Goal: Information Seeking & Learning: Learn about a topic

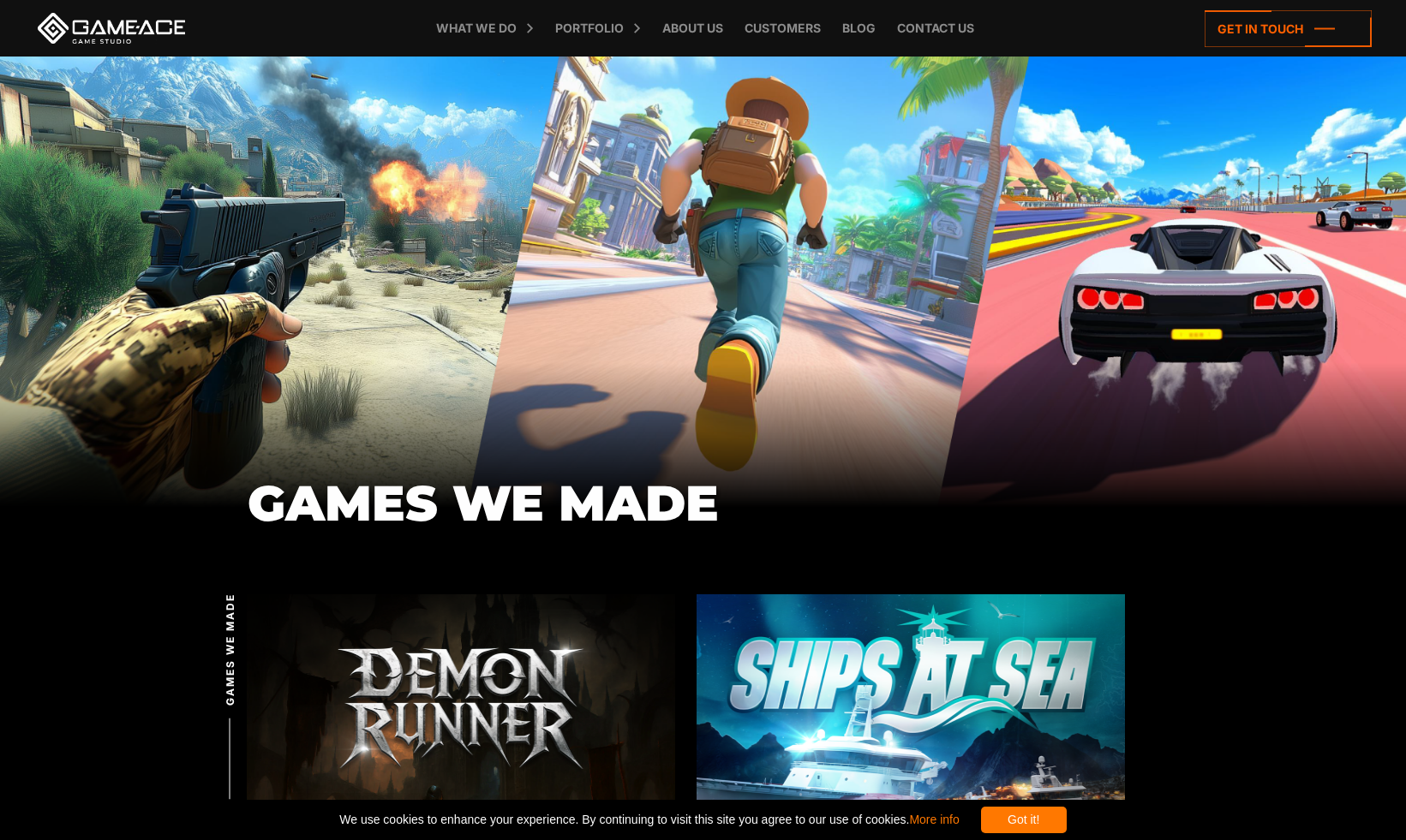
click at [91, 38] on link at bounding box center [111, 28] width 154 height 31
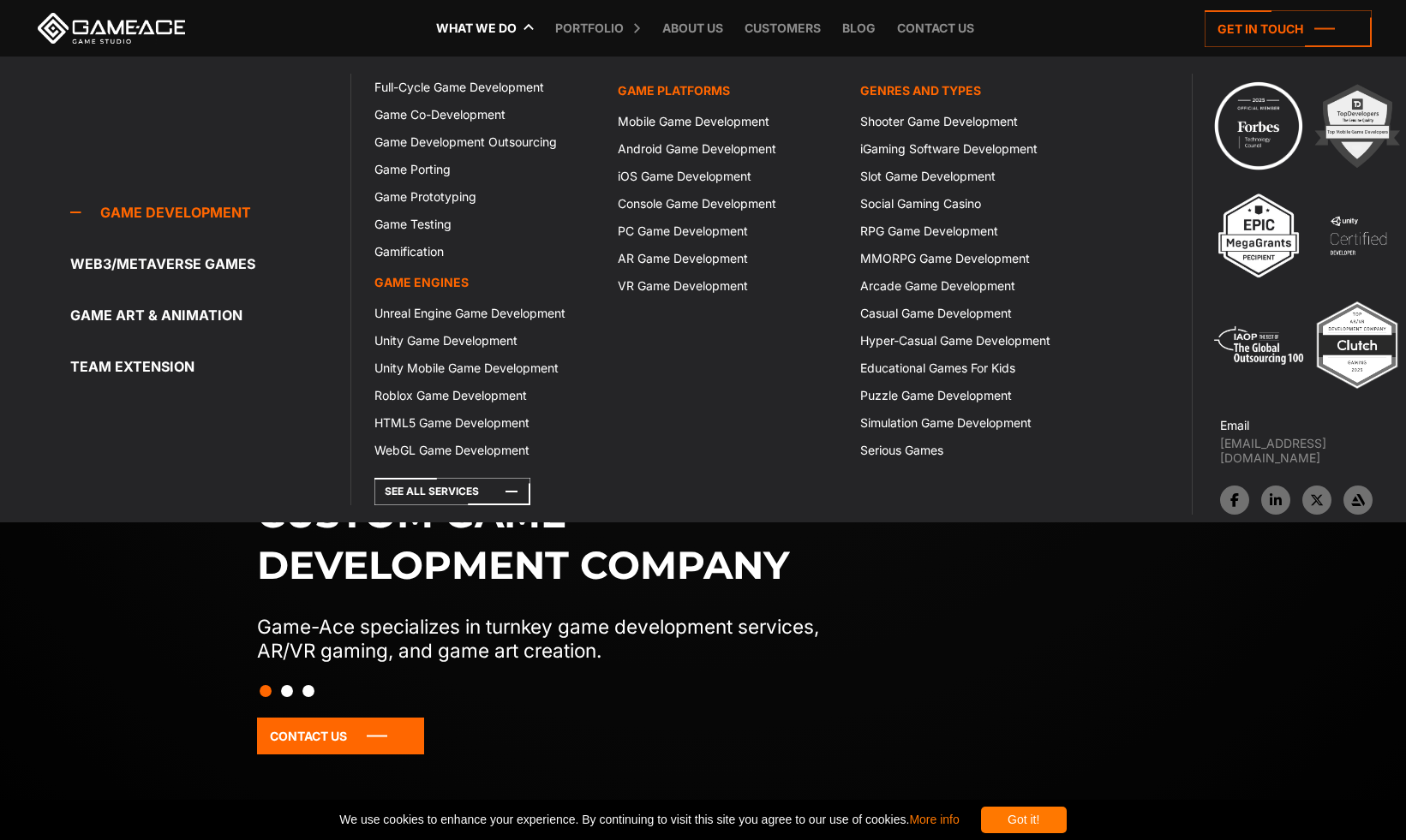
click at [502, 32] on link "What we do" at bounding box center [476, 28] width 98 height 56
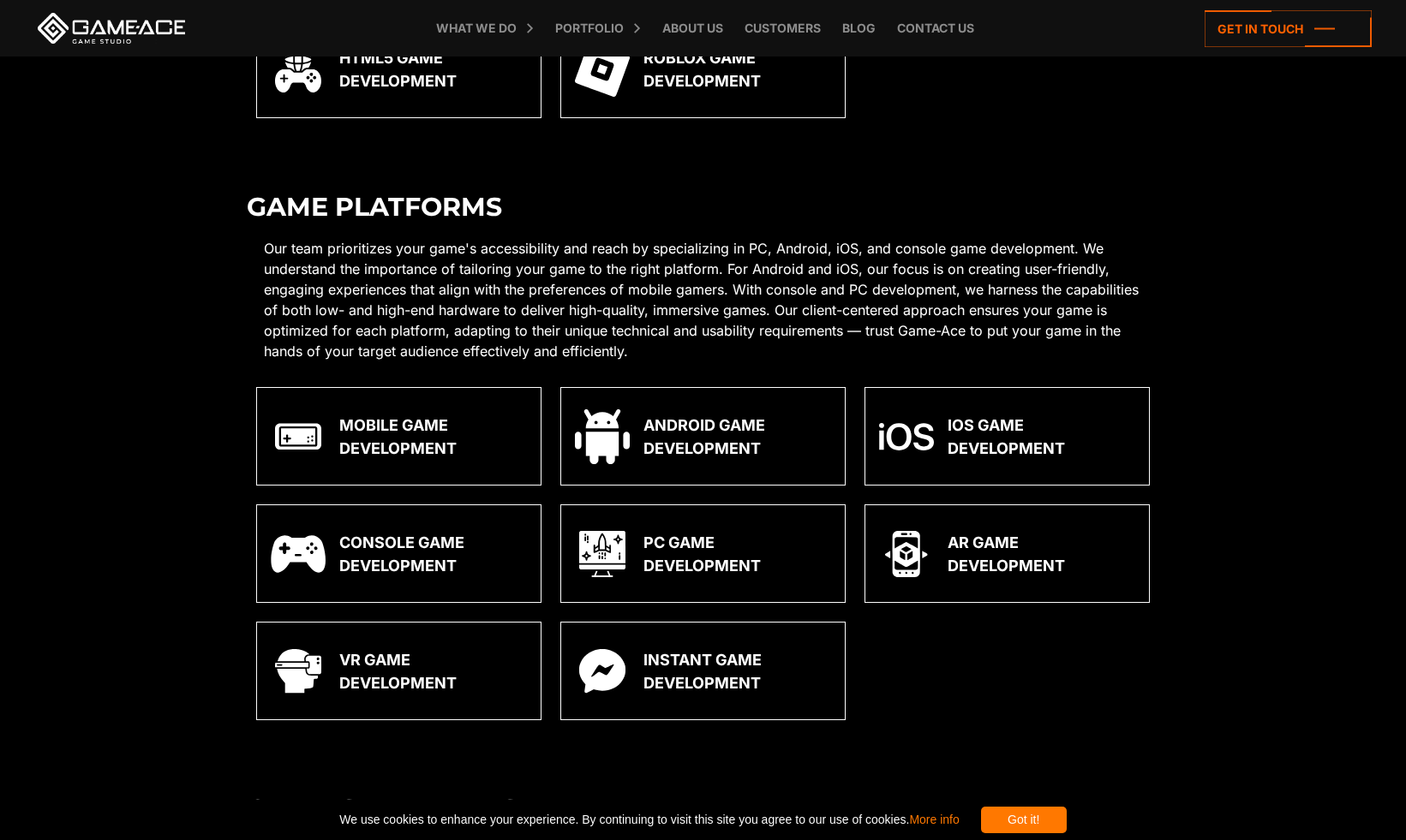
scroll to position [1020, 0]
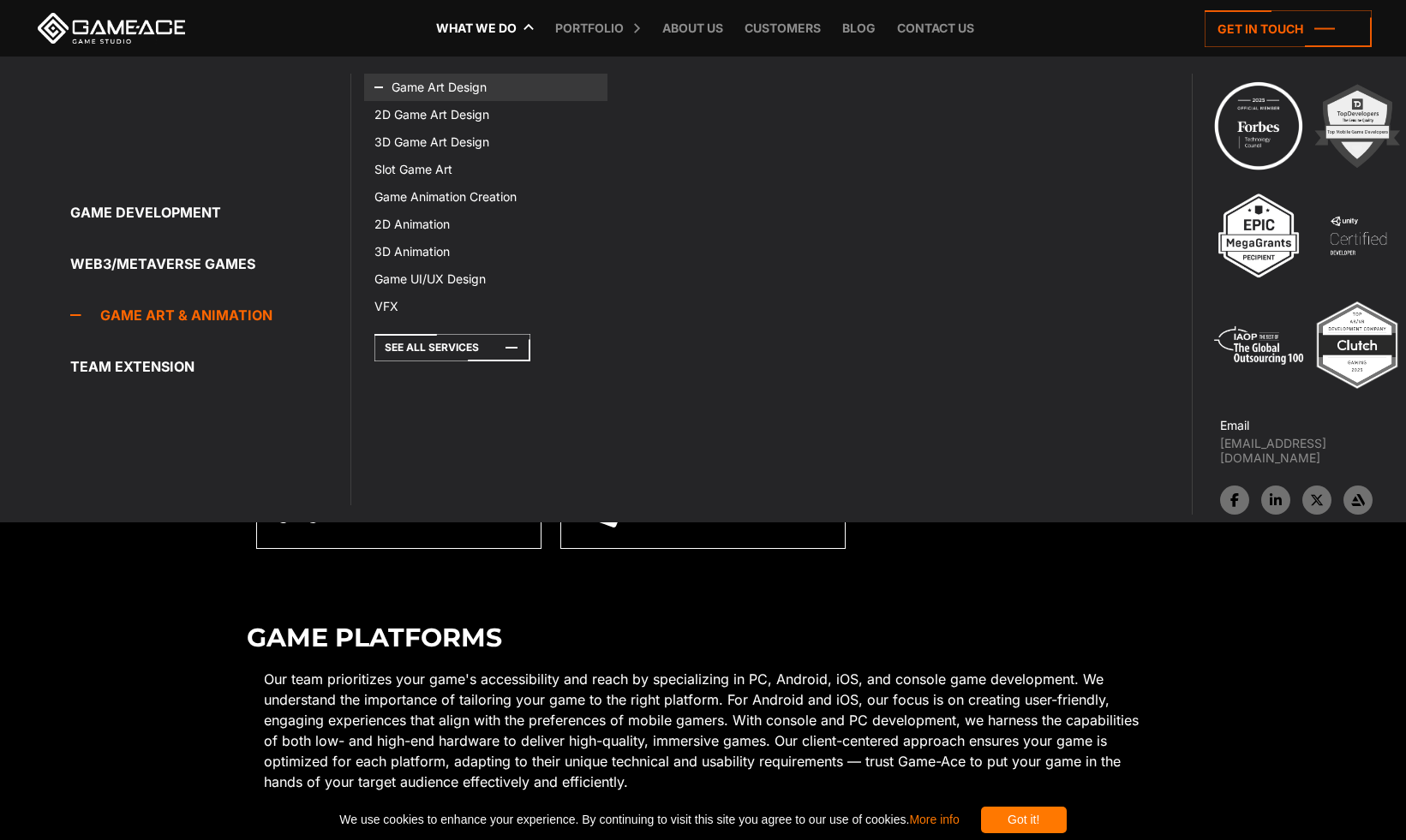
click at [459, 90] on link "Game Art Design" at bounding box center [485, 87] width 242 height 27
